Goal: Task Accomplishment & Management: Complete application form

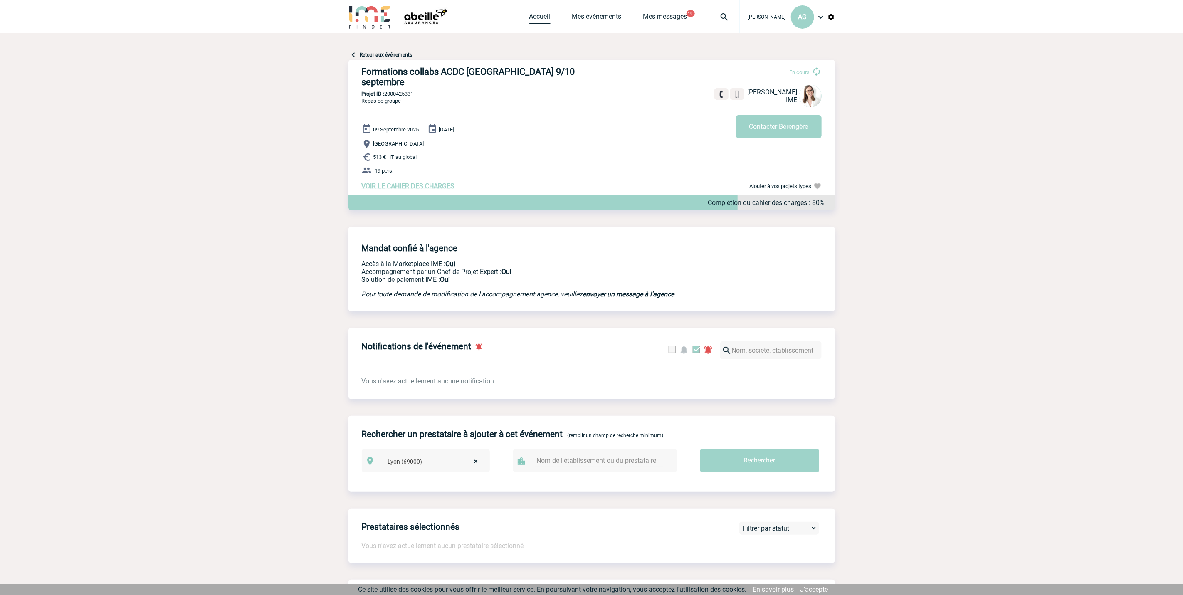
click at [541, 17] on link "Accueil" at bounding box center [539, 18] width 21 height 12
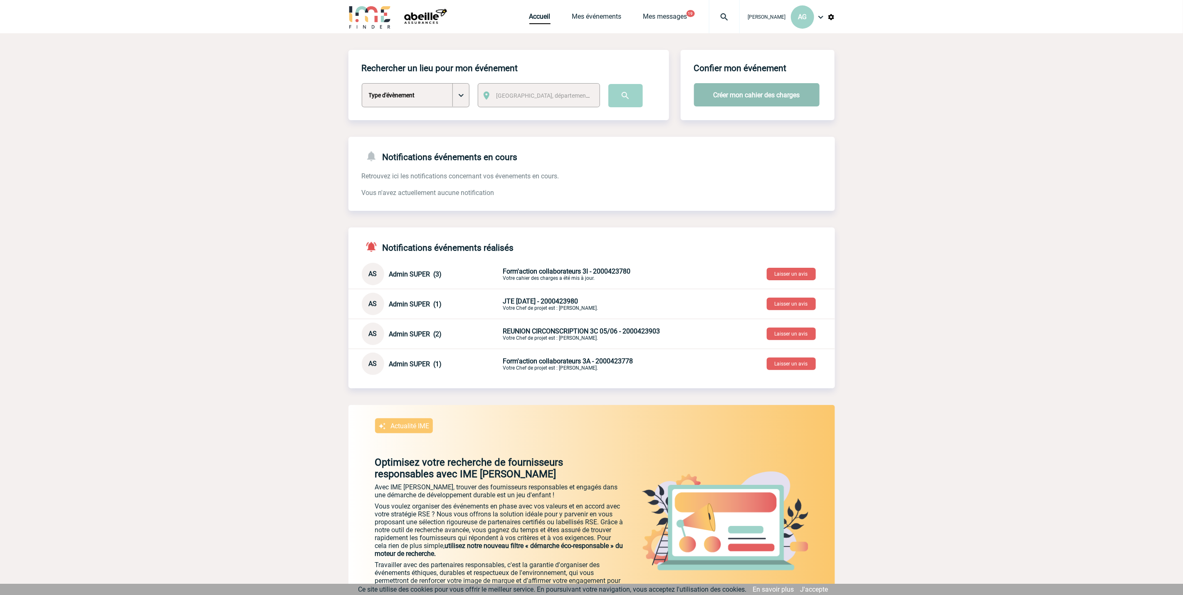
click at [780, 103] on button "Créer mon cahier des charges" at bounding box center [757, 94] width 126 height 23
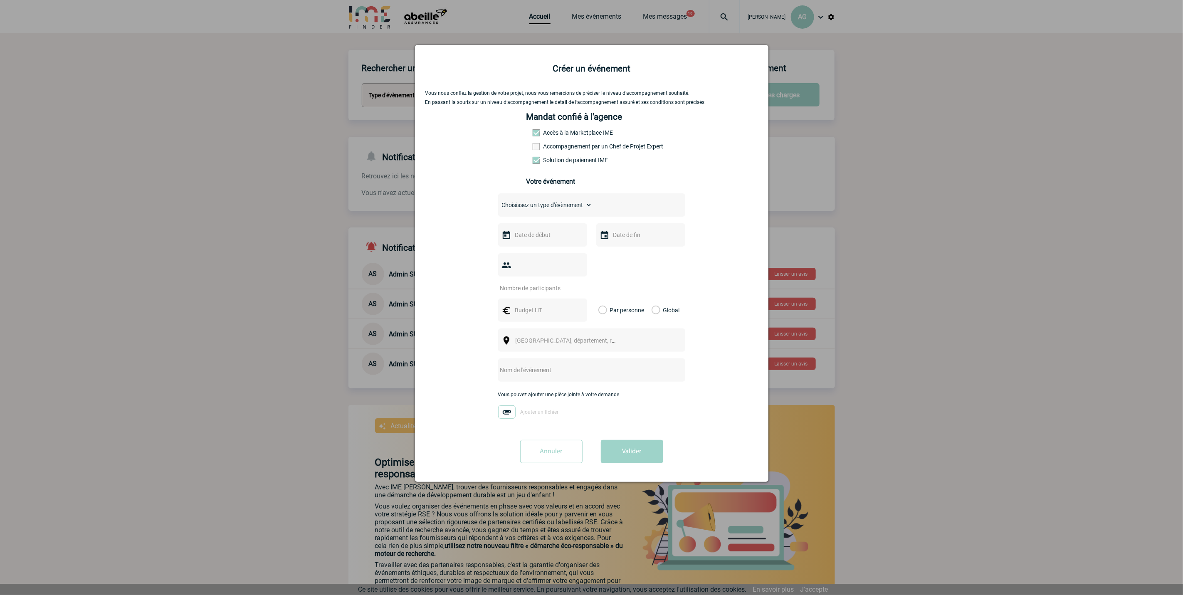
click at [548, 236] on input "text" at bounding box center [541, 235] width 57 height 11
click at [617, 250] on span "Suivant" at bounding box center [620, 251] width 7 height 7
click at [519, 328] on link "20" at bounding box center [522, 331] width 15 height 15
type input "20-10-2025"
click at [617, 225] on div "Choisissez un type d'évènement Séminaire avec nuitée Séminaire sans nuitée Repa…" at bounding box center [591, 309] width 187 height 233
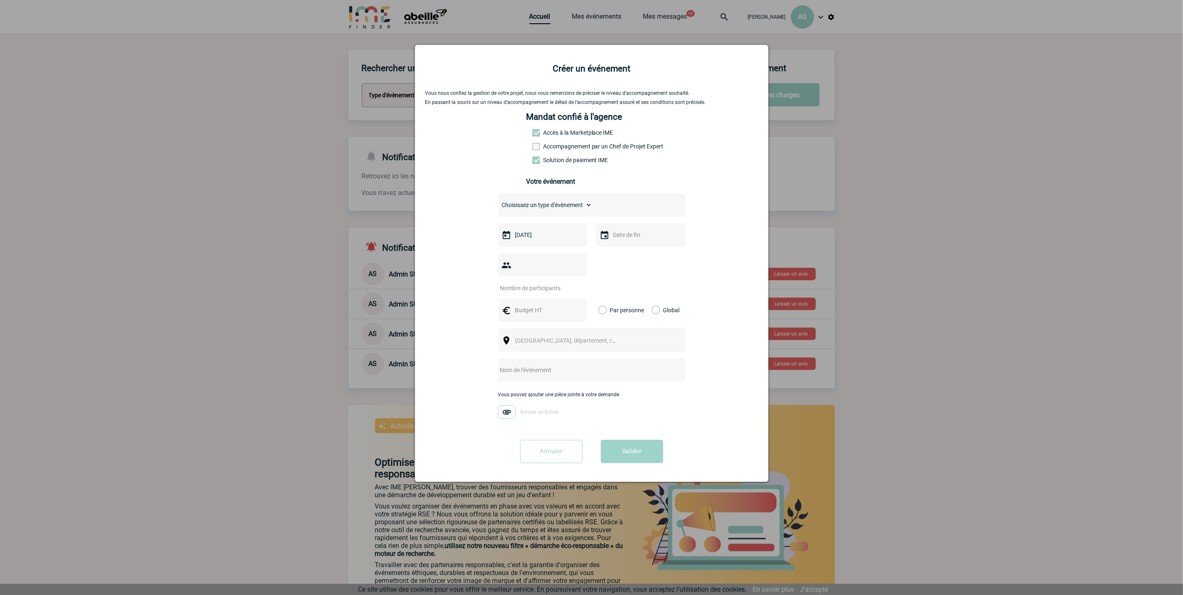
click at [620, 227] on div at bounding box center [640, 234] width 89 height 23
click at [635, 239] on input "text" at bounding box center [639, 235] width 57 height 11
click at [664, 333] on link "23" at bounding box center [669, 331] width 15 height 15
type input "23-10-2025"
click at [524, 266] on div at bounding box center [542, 264] width 89 height 23
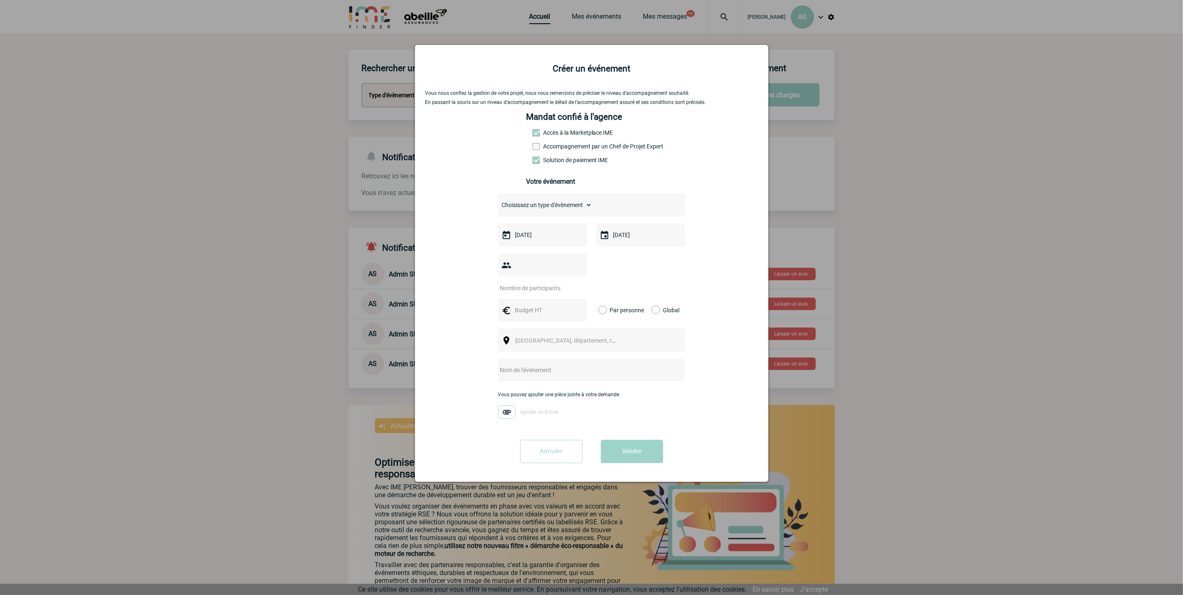
click at [530, 291] on input "number" at bounding box center [537, 288] width 78 height 11
type input "20"
click at [534, 315] on input "text" at bounding box center [541, 310] width 57 height 11
type input "27"
click at [604, 311] on label "Par personne" at bounding box center [602, 310] width 9 height 23
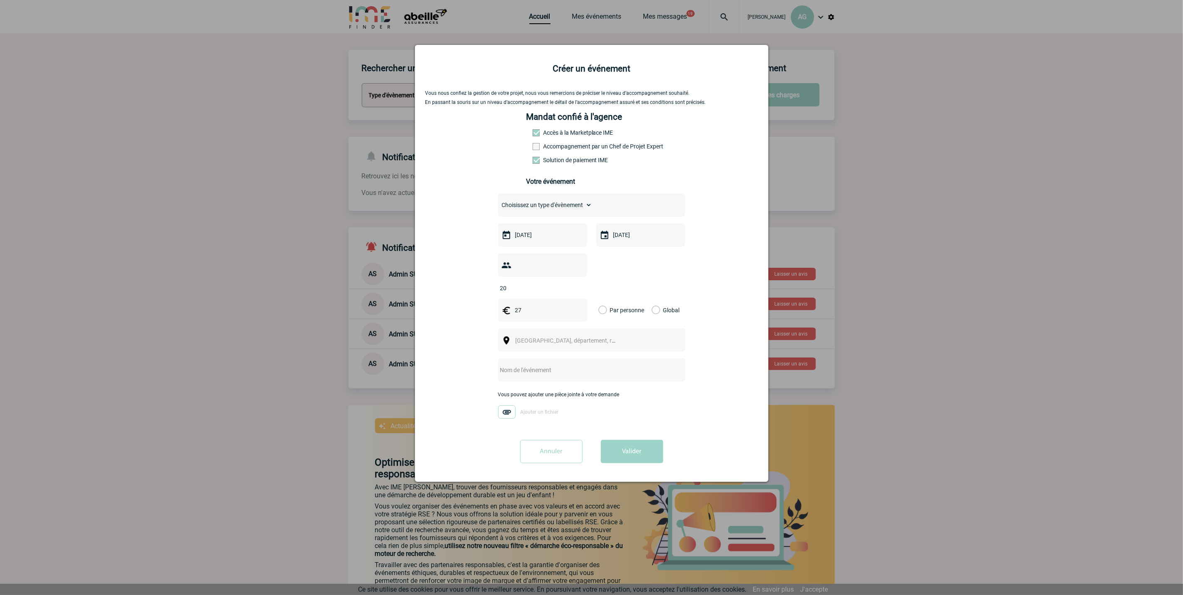
click at [0, 0] on input "Par personne" at bounding box center [0, 0] width 0 height 0
click at [543, 340] on span "Ville, département, région..." at bounding box center [574, 340] width 116 height 7
type input "MARSEI"
select select "7321"
click at [569, 373] on input "text" at bounding box center [580, 370] width 165 height 11
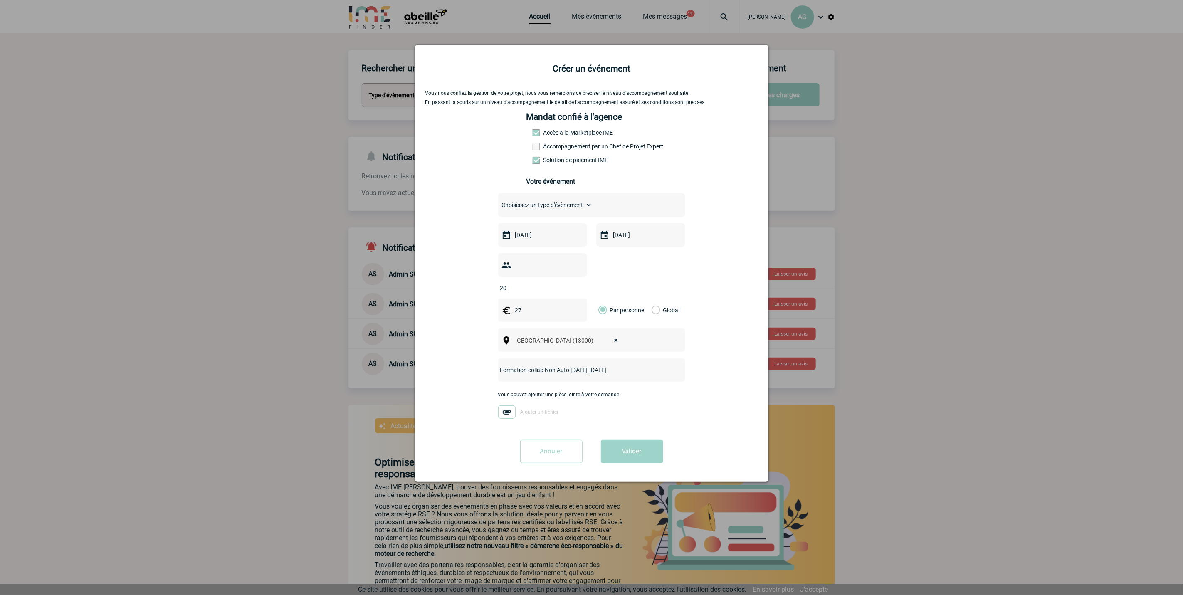
click at [542, 371] on input "Formation collab Non Auto 20-23 Octobre" at bounding box center [580, 370] width 165 height 11
click at [618, 371] on input "Formation collabs Non Auto 20-23 Octobre" at bounding box center [580, 370] width 165 height 11
type input "Formation collabs Non Auto 20-23 Octobre"
click at [581, 210] on select "Choisissez un type d'évènement Séminaire avec nuitée Séminaire sans nuitée Repa…" at bounding box center [545, 205] width 94 height 12
select select "3"
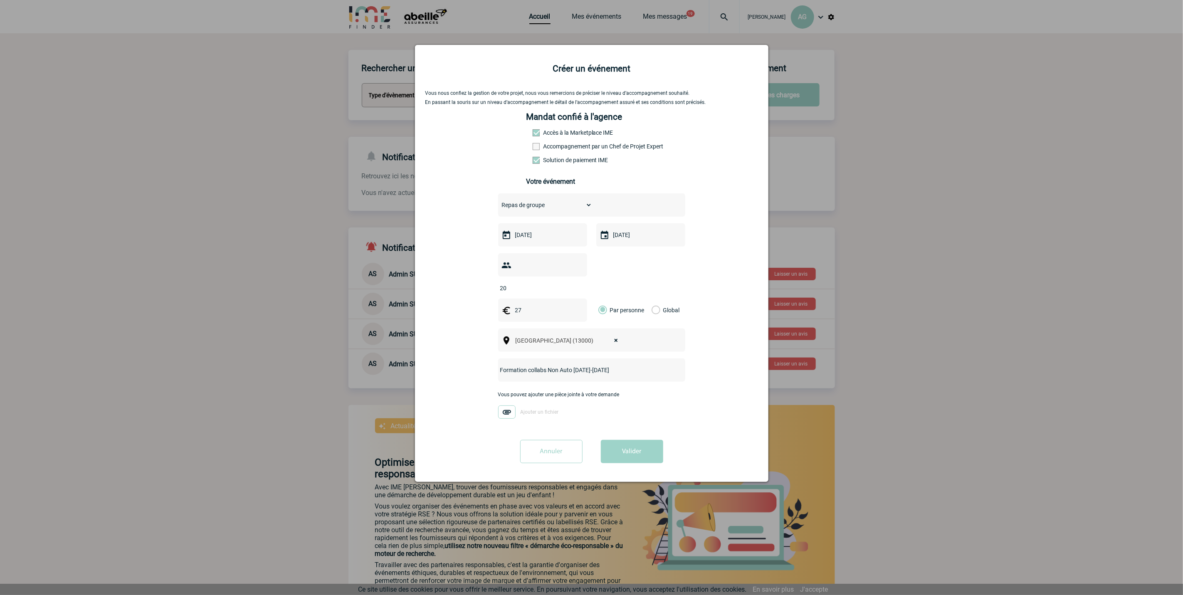
click at [498, 202] on select "Choisissez un type d'évènement Séminaire avec nuitée Séminaire sans nuitée Repa…" at bounding box center [545, 205] width 94 height 12
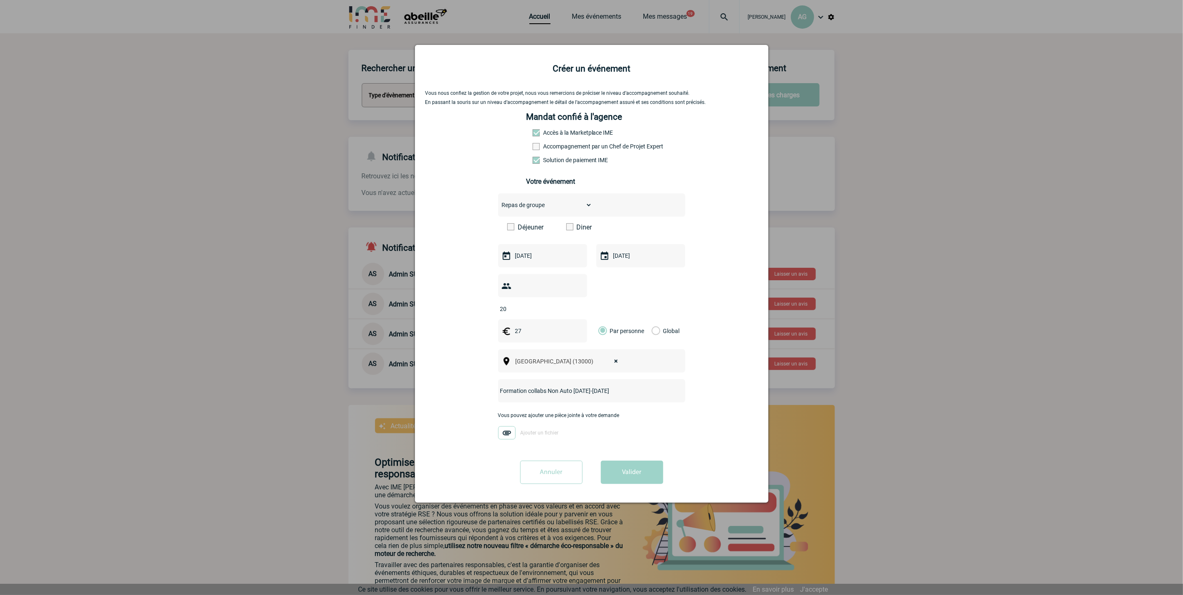
click at [509, 227] on span at bounding box center [510, 226] width 7 height 7
click at [0, 0] on input "Déjeuner" at bounding box center [0, 0] width 0 height 0
click at [629, 471] on button "Valider" at bounding box center [632, 472] width 62 height 23
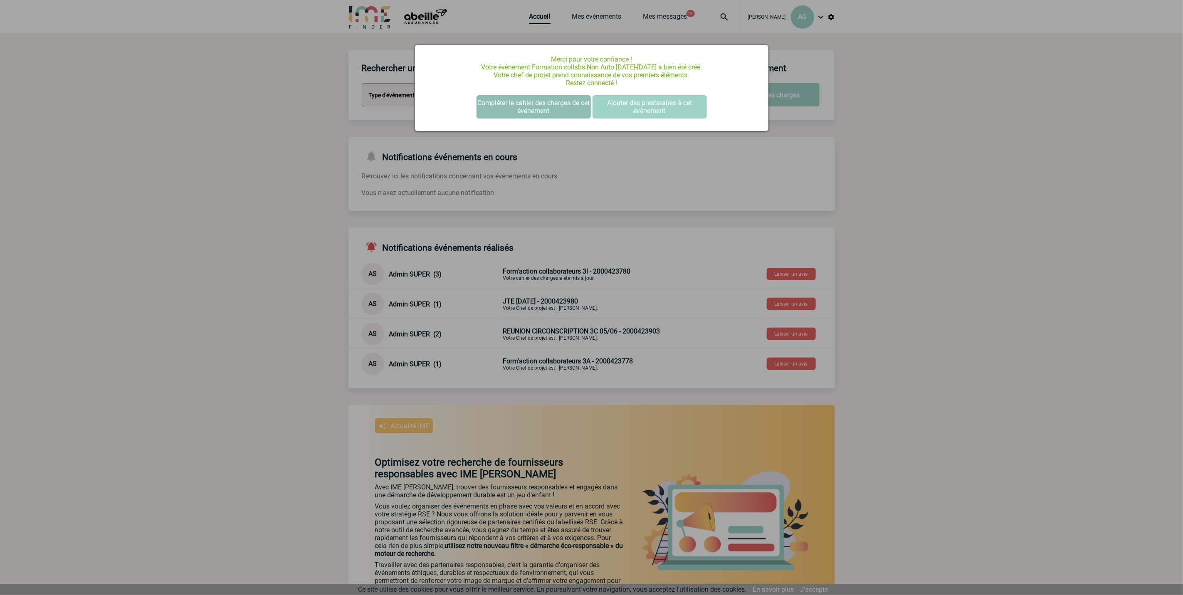
click at [558, 105] on button "Compléter le cahier des charges de cet événement" at bounding box center [534, 106] width 114 height 23
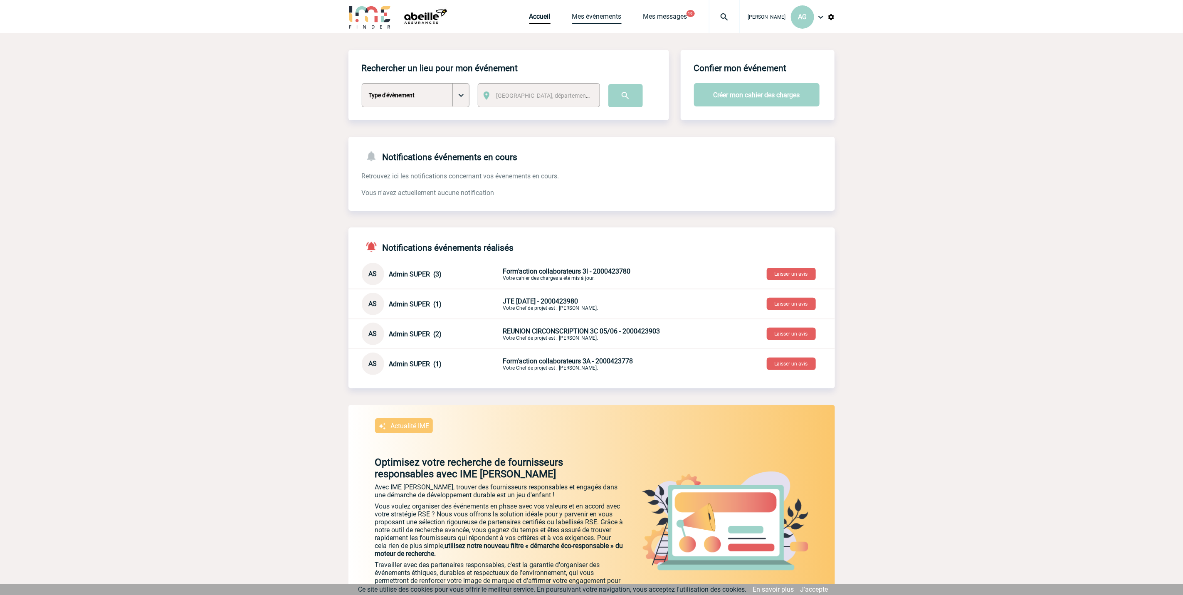
click at [609, 15] on link "Mes événements" at bounding box center [596, 18] width 49 height 12
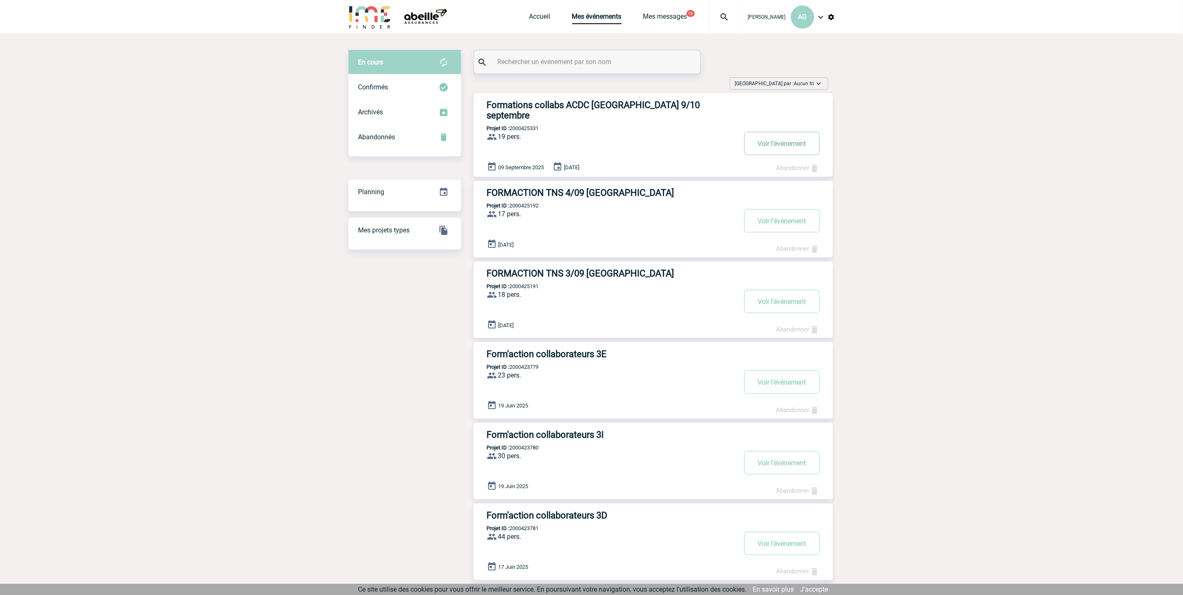
click at [774, 134] on button "Voir l'événement" at bounding box center [781, 143] width 75 height 23
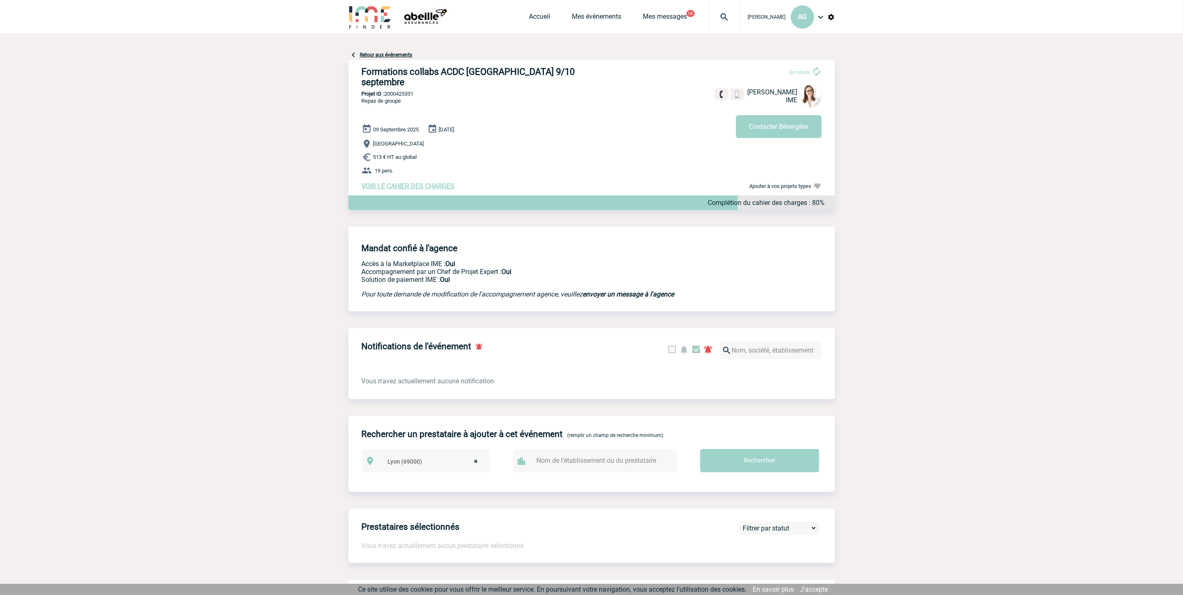
click at [434, 182] on span "VOIR LE CAHIER DES CHARGES" at bounding box center [408, 186] width 93 height 8
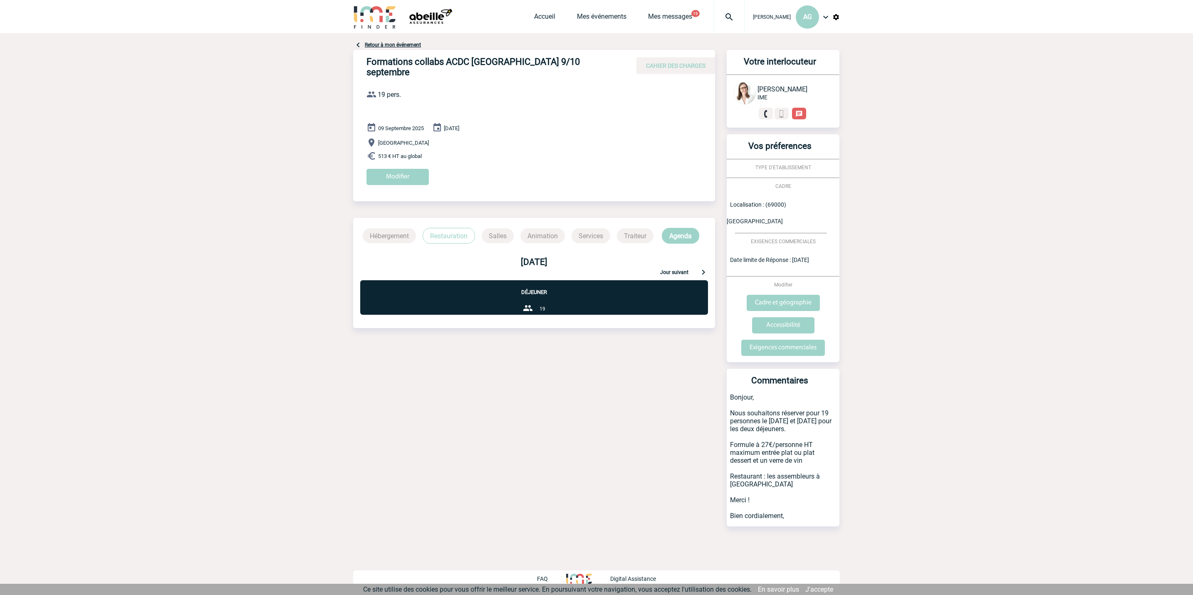
drag, startPoint x: 792, startPoint y: 505, endPoint x: 726, endPoint y: 378, distance: 143.0
click at [726, 378] on div "Commentaires Bonjour, Nous souhaitons réserver pour 19 personnes le 9 et 10 sep…" at bounding box center [782, 448] width 113 height 158
copy div "Commentaires Bonjour, Nous souhaitons réserver pour 19 personnes le 9 et 10 sep…"
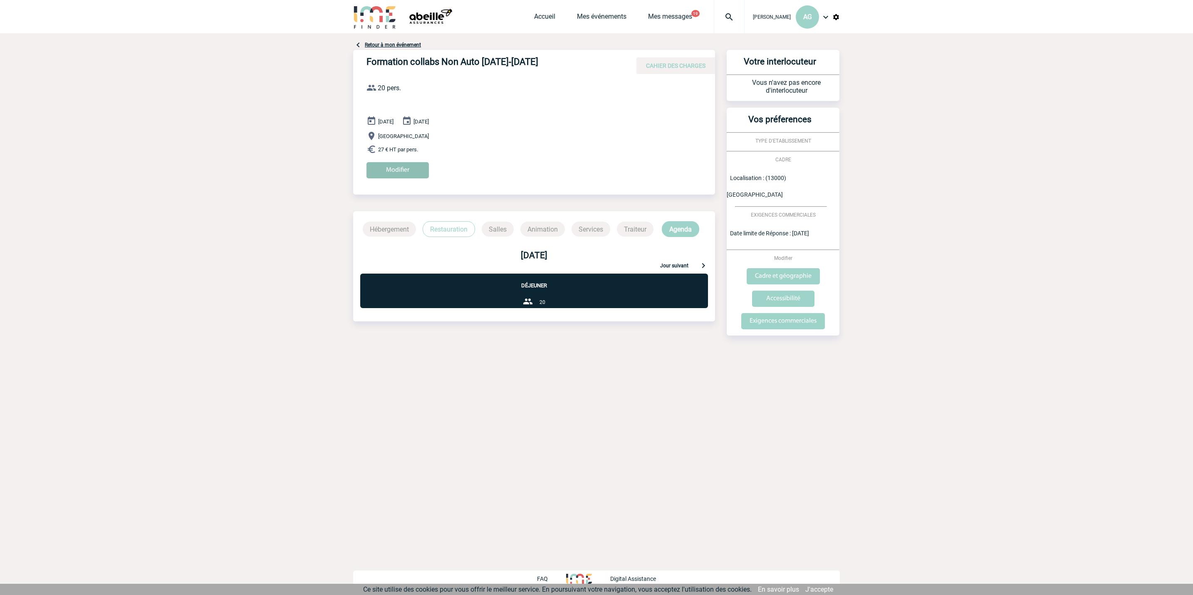
click at [405, 172] on input "Modifier" at bounding box center [397, 170] width 62 height 16
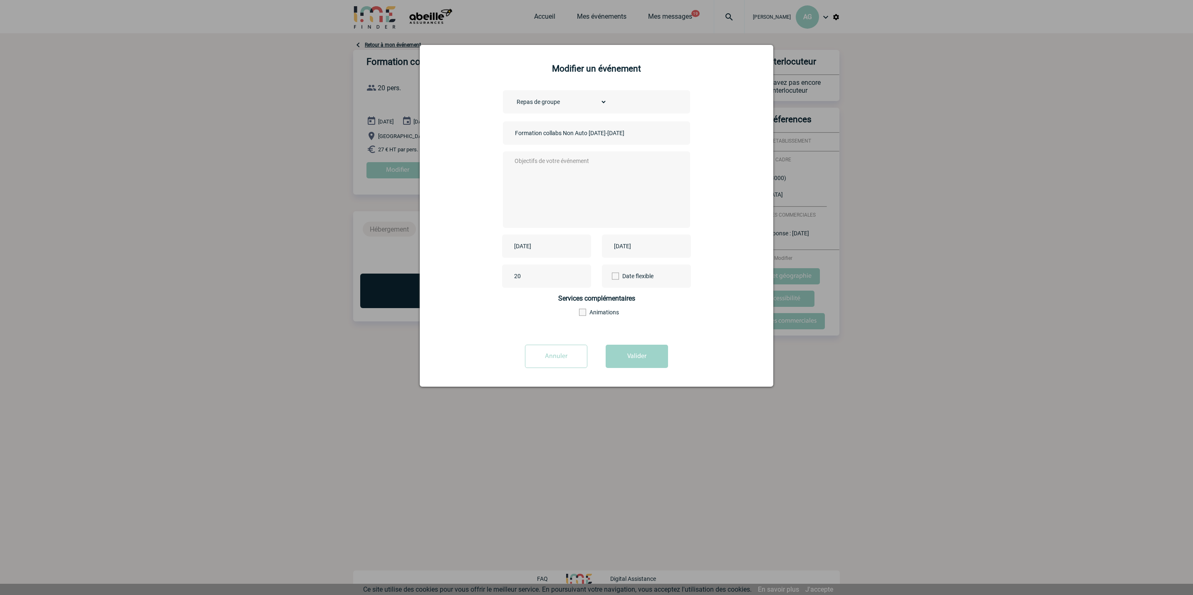
click at [535, 177] on textarea at bounding box center [594, 189] width 164 height 67
paste textarea "Commentaires Bonjour, Nous souhaitons réserver pour 19 personnes le 9 et 10 sep…"
drag, startPoint x: 556, startPoint y: 160, endPoint x: 463, endPoint y: 155, distance: 93.7
click at [463, 155] on div "Choisissez un type d'évènement Séminaire avec nuitée Séminaire sans nuitée Repa…" at bounding box center [596, 213] width 333 height 246
click at [600, 183] on textarea "Bonjour, Nous souhaitons réserver pour 19 personnes le 9 et 10 septembre pour l…" at bounding box center [594, 189] width 164 height 67
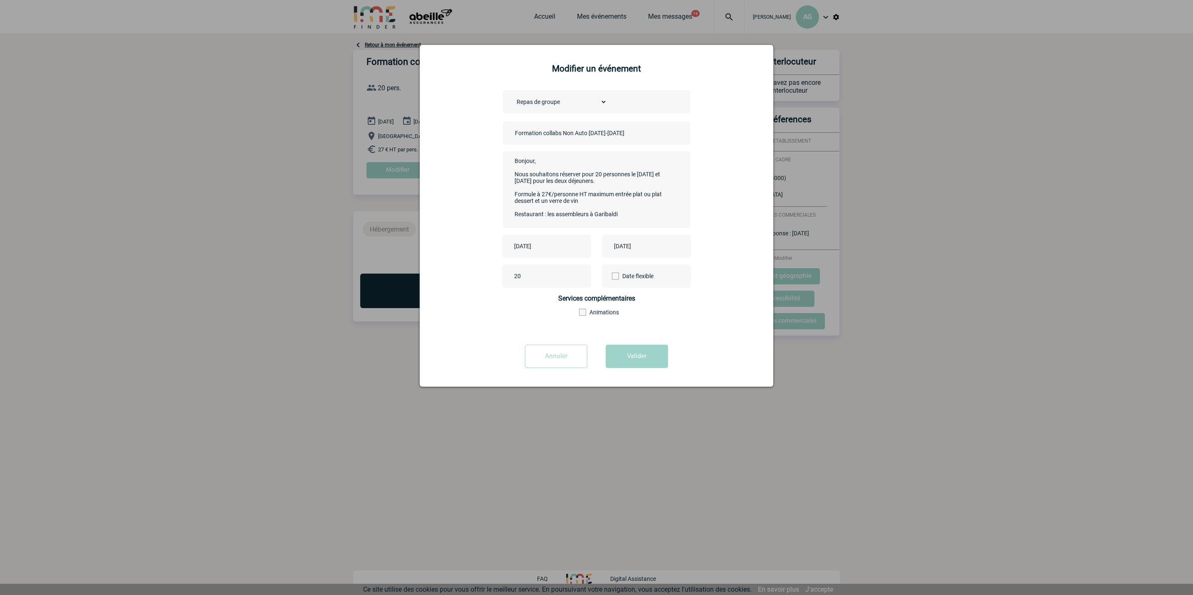
drag, startPoint x: 638, startPoint y: 183, endPoint x: 656, endPoint y: 181, distance: 18.3
click at [656, 181] on textarea "Bonjour, Nous souhaitons réserver pour 20 personnes le 9 et 10 septembre pour l…" at bounding box center [594, 189] width 164 height 67
click at [532, 187] on textarea "Bonjour, Nous souhaitons réserver pour 20 personnes le 20,21, 22 et 23 septembr…" at bounding box center [594, 189] width 164 height 67
click at [577, 188] on textarea "Bonjour, Nous souhaitons réserver pour 20 personnes le 20,21, 22 et 23 octobre …" at bounding box center [594, 189] width 164 height 67
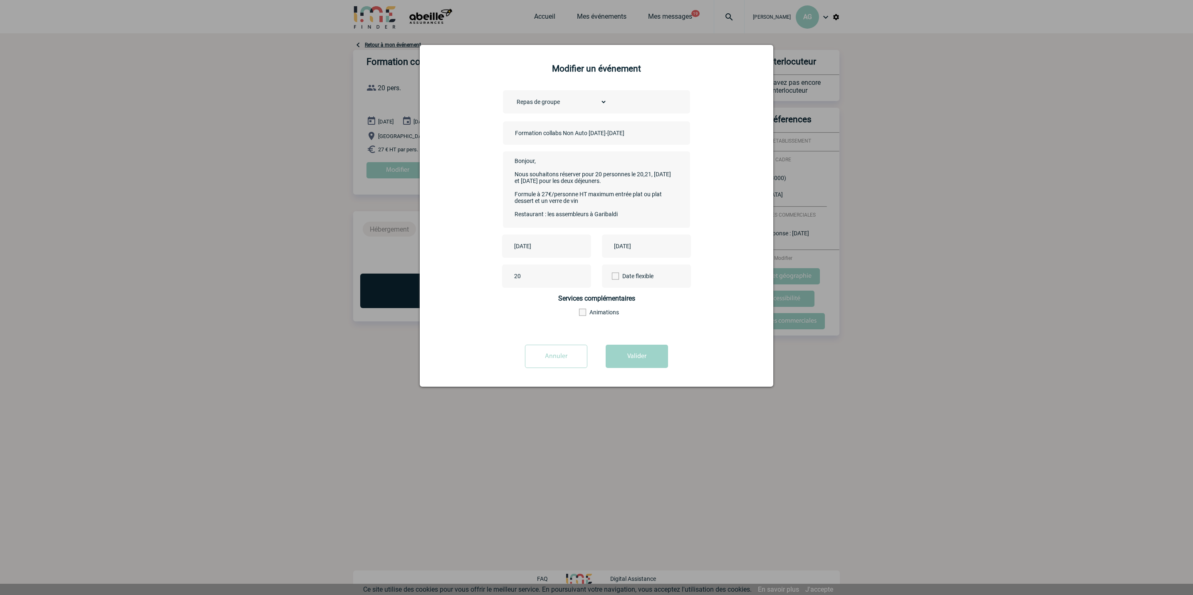
click at [577, 188] on textarea "Bonjour, Nous souhaitons réserver pour 20 personnes le 20,21, 22 et 23 octobre …" at bounding box center [594, 189] width 164 height 67
click at [615, 189] on textarea "Bonjour, Nous souhaitons réserver pour 20 personnes le 20,21, 22 et 23 octobre …" at bounding box center [594, 189] width 164 height 67
drag, startPoint x: 536, startPoint y: 186, endPoint x: 579, endPoint y: 189, distance: 43.7
click at [579, 189] on textarea "Bonjour, Nous souhaitons réserver pour 20 personnes le 20,21, 22 et 23 octobre …" at bounding box center [594, 189] width 164 height 67
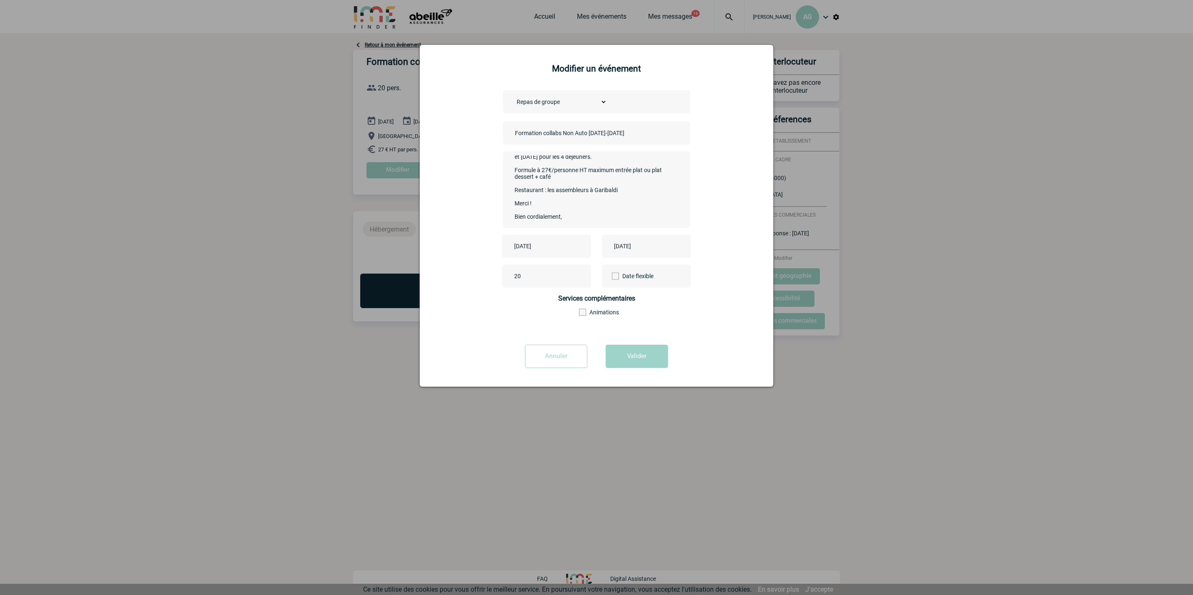
scroll to position [34, 0]
drag, startPoint x: 622, startPoint y: 192, endPoint x: 548, endPoint y: 189, distance: 74.9
click at [548, 189] on textarea "Bonjour, Nous souhaitons réserver pour 20 personnes le 20,21, 22 et 23 octobre …" at bounding box center [594, 189] width 164 height 67
click at [577, 196] on textarea "Bonjour, Nous souhaitons réserver pour 20 personnes le 20,21, 22 et 23 octobre …" at bounding box center [594, 189] width 164 height 67
click at [618, 199] on textarea "Bonjour, Nous souhaitons réserver pour 20 personnes le 20,21, 22 et 23 octobre …" at bounding box center [594, 189] width 164 height 67
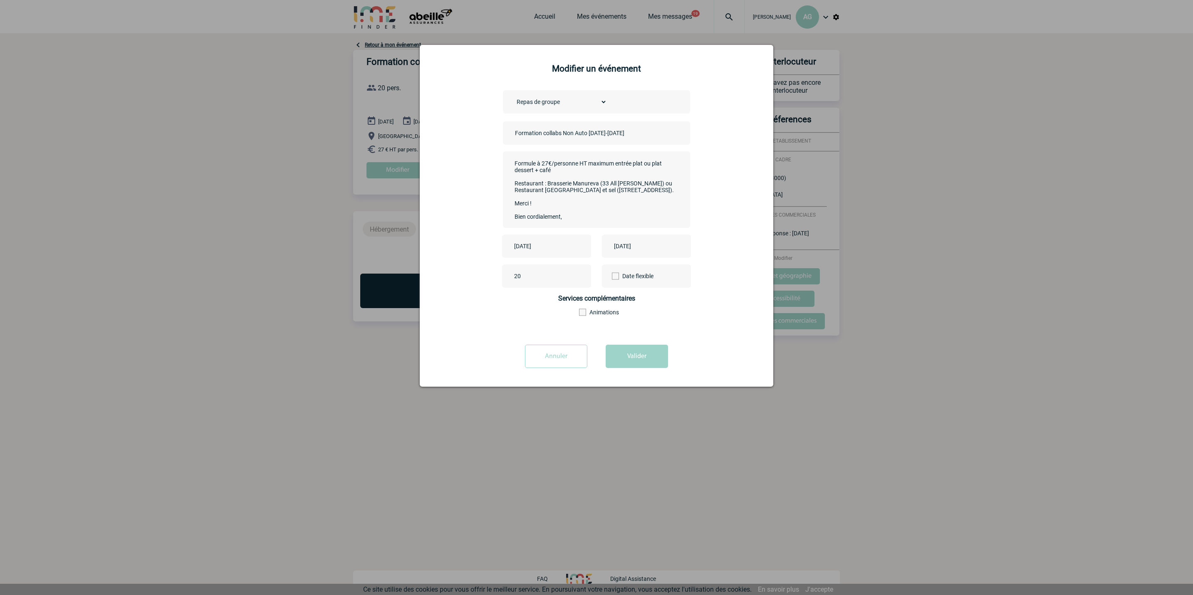
scroll to position [0, 0]
type textarea "Bonjour, Nous souhaitons réserver pour 20 personnes le 20,21, 22 et 23 octobre …"
click at [628, 355] on button "Valider" at bounding box center [636, 356] width 62 height 23
